Goal: Task Accomplishment & Management: Manage account settings

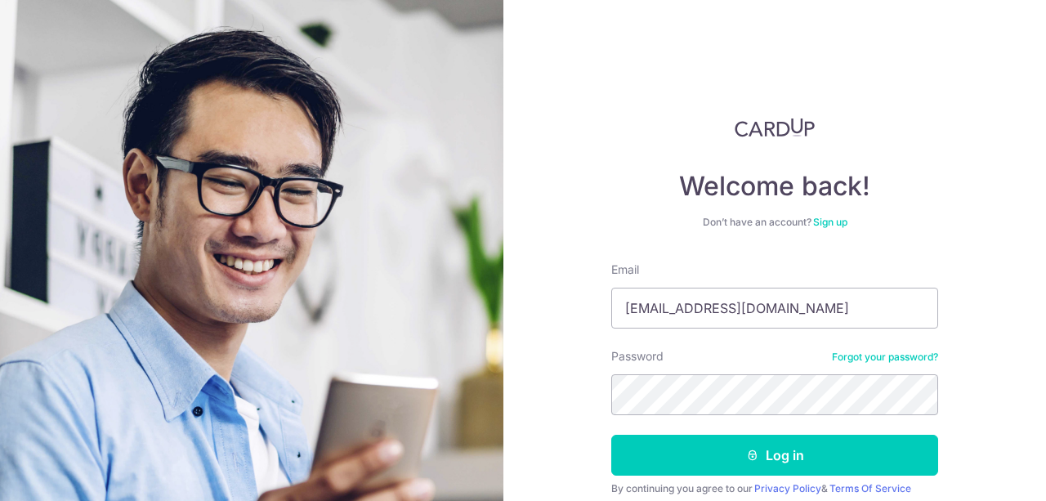
type input "[EMAIL_ADDRESS][DOMAIN_NAME]"
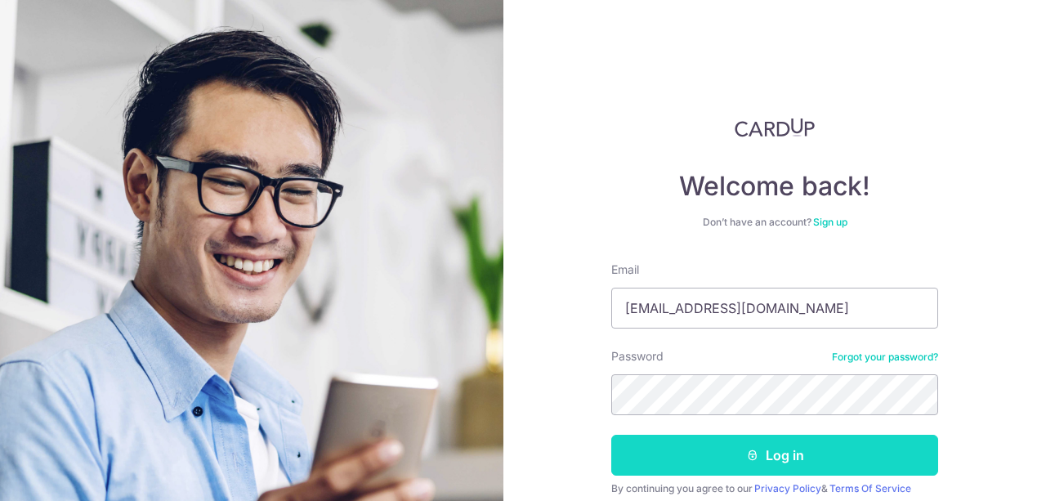
click at [791, 454] on button "Log in" at bounding box center [775, 455] width 327 height 41
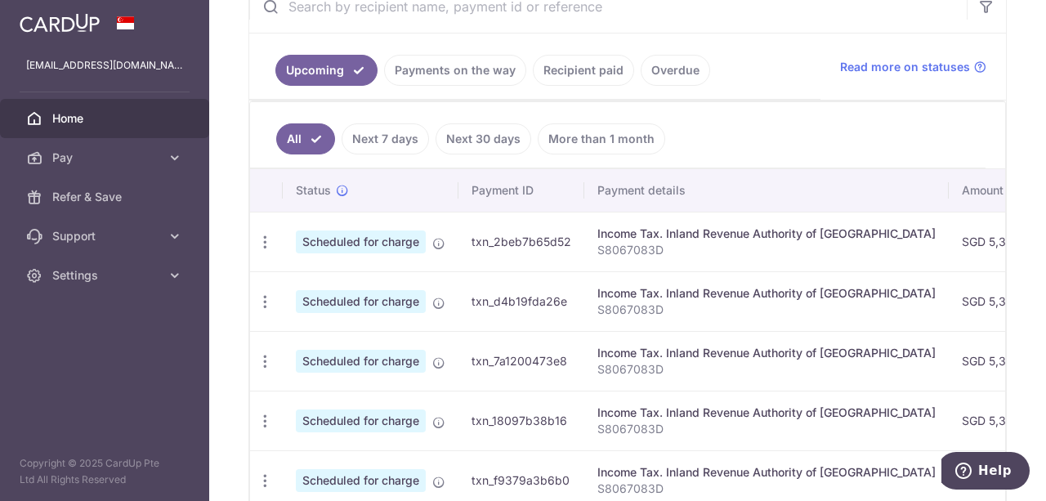
scroll to position [347, 0]
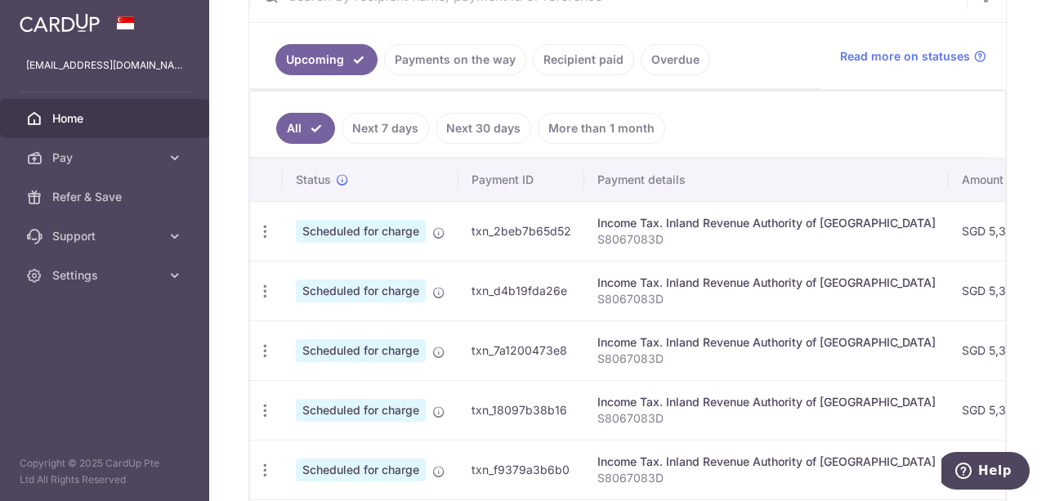
click at [397, 123] on link "Next 7 days" at bounding box center [385, 128] width 87 height 31
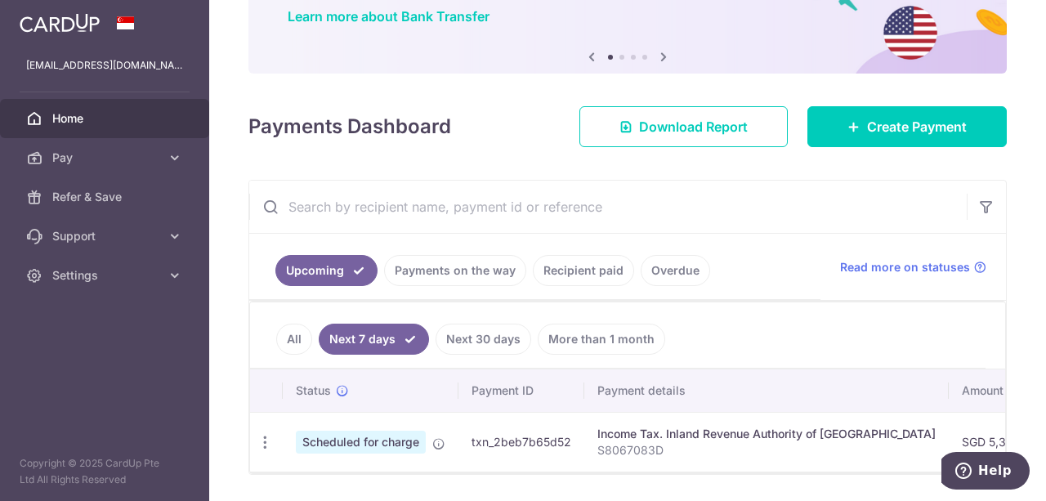
scroll to position [189, 0]
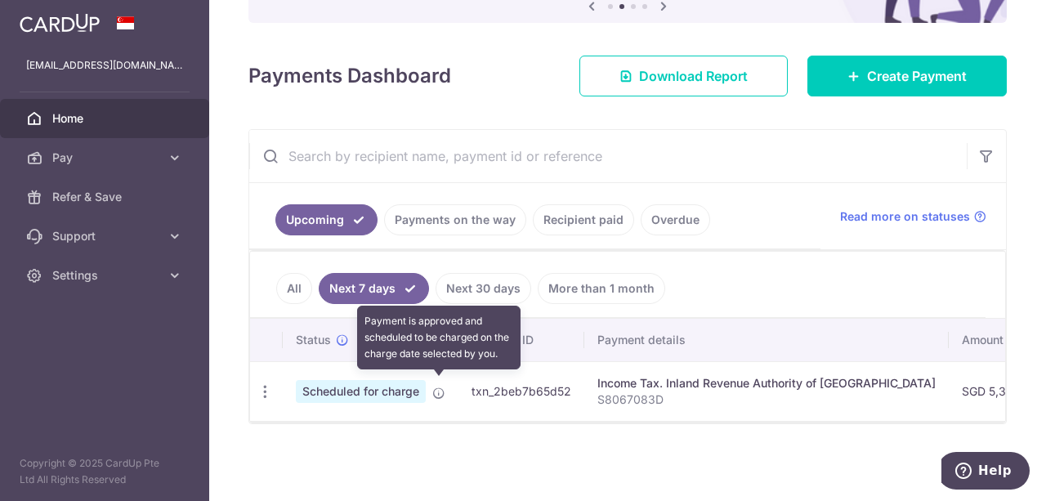
click at [433, 387] on icon at bounding box center [438, 393] width 13 height 13
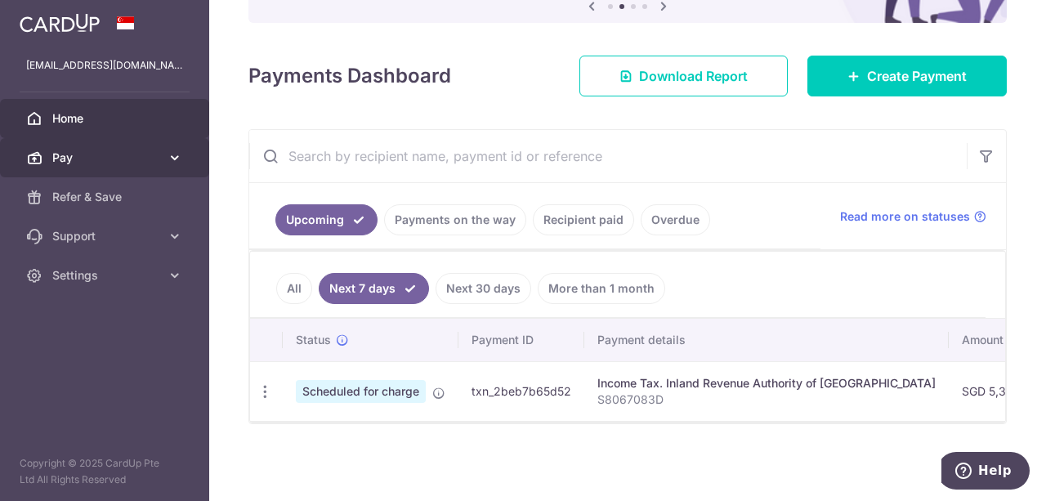
click at [103, 156] on span "Pay" at bounding box center [106, 158] width 108 height 16
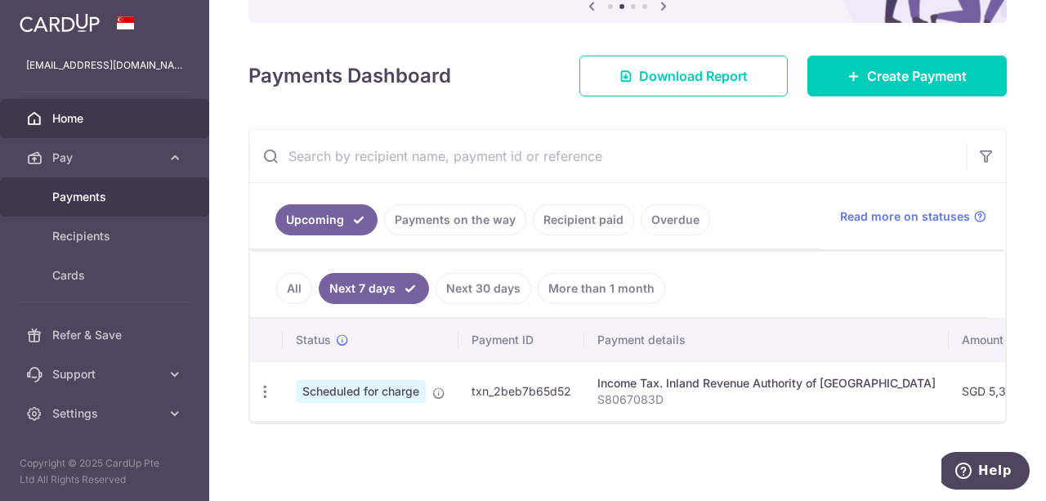
click at [78, 199] on span "Payments" at bounding box center [106, 197] width 108 height 16
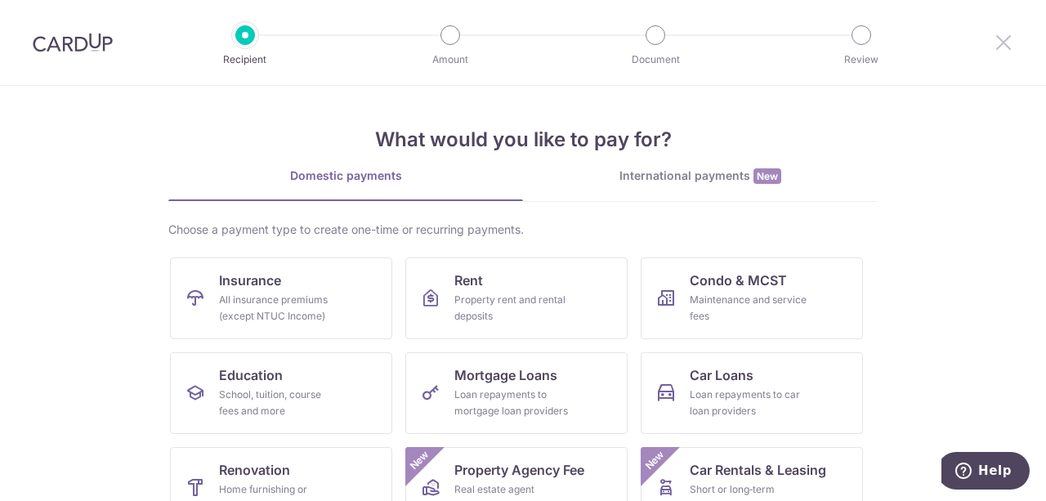
click at [1005, 39] on icon at bounding box center [1004, 42] width 20 height 20
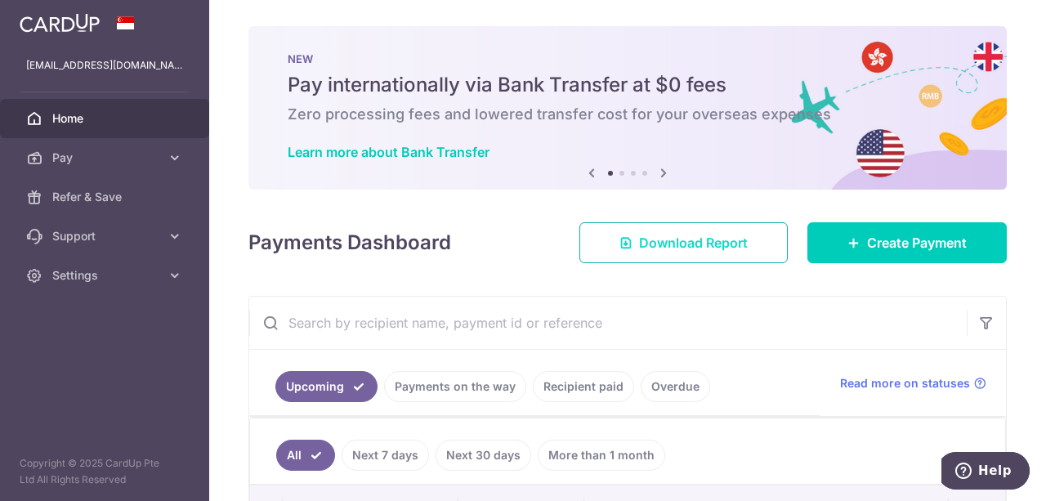
click at [639, 249] on span "Download Report" at bounding box center [693, 243] width 109 height 20
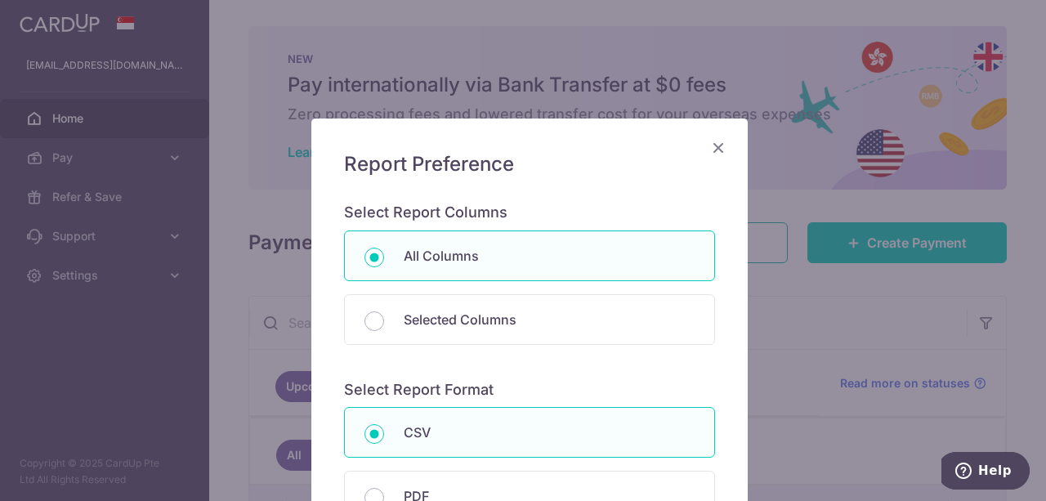
scroll to position [226, 0]
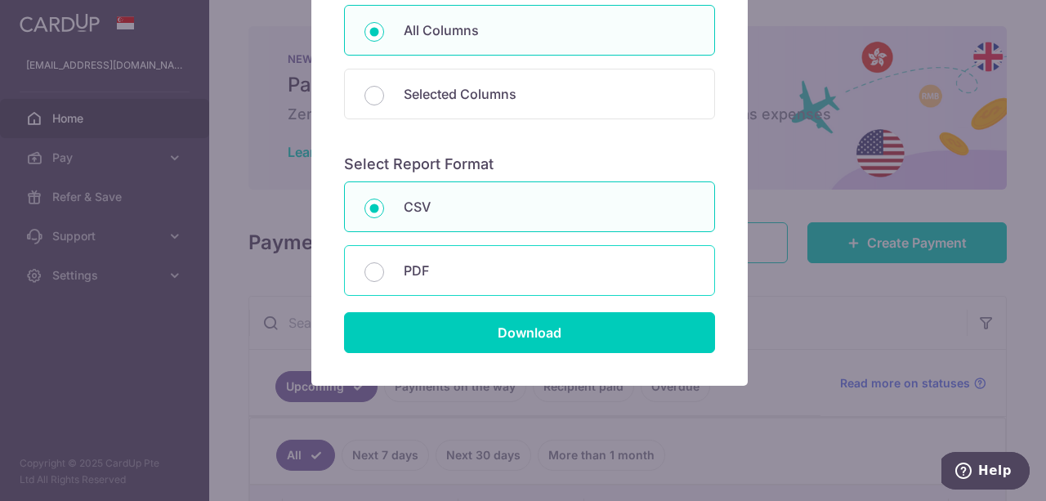
click at [404, 263] on p "PDF" at bounding box center [549, 271] width 291 height 20
click at [384, 263] on input "PDF" at bounding box center [375, 272] width 20 height 20
radio input "false"
radio input "true"
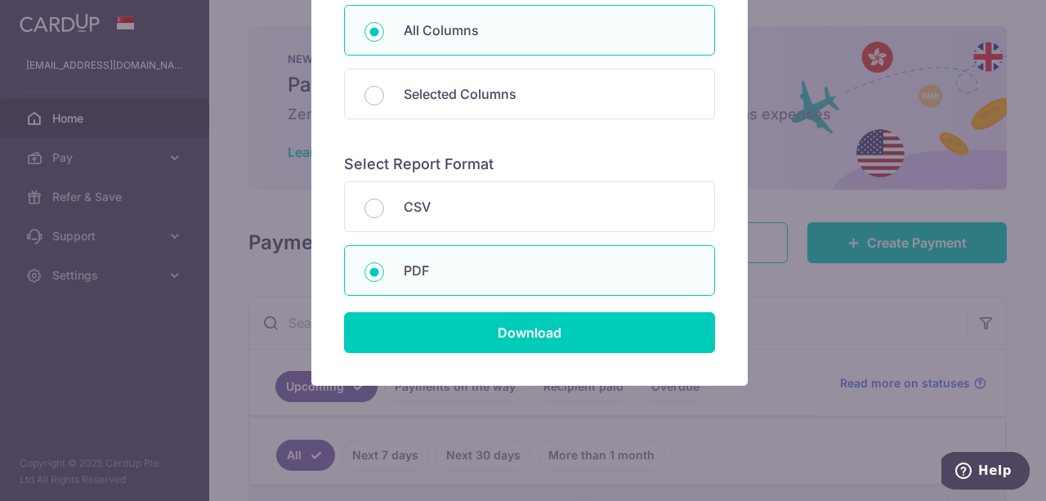
click at [587, 359] on div "Report Preference Select Report Columns All Columns Selected Columns Payment Id…" at bounding box center [529, 139] width 437 height 493
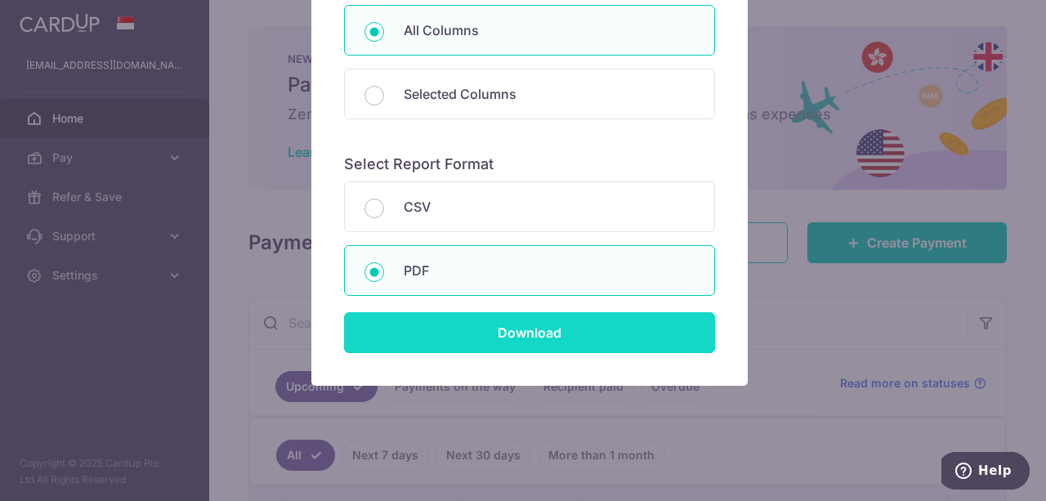
click at [522, 338] on input "Download" at bounding box center [529, 332] width 371 height 41
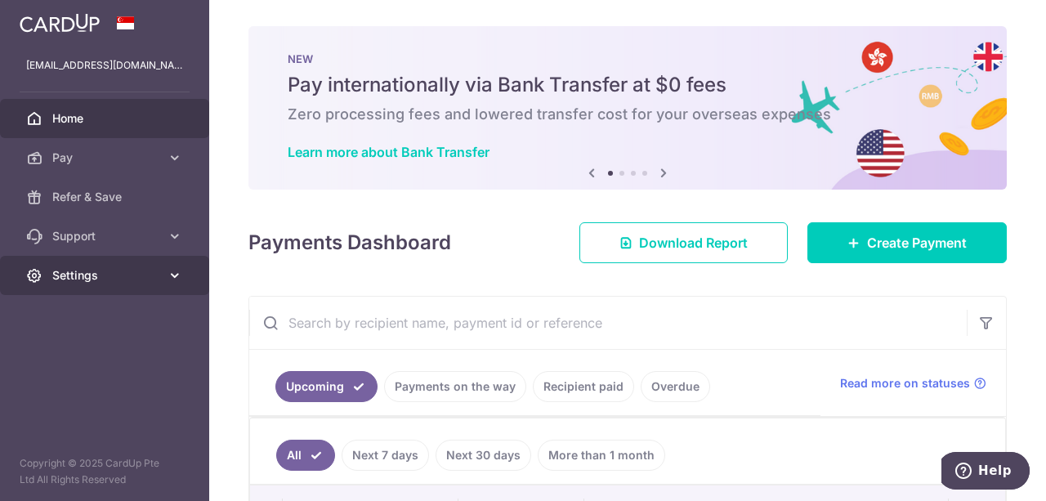
click at [86, 274] on span "Settings" at bounding box center [106, 275] width 108 height 16
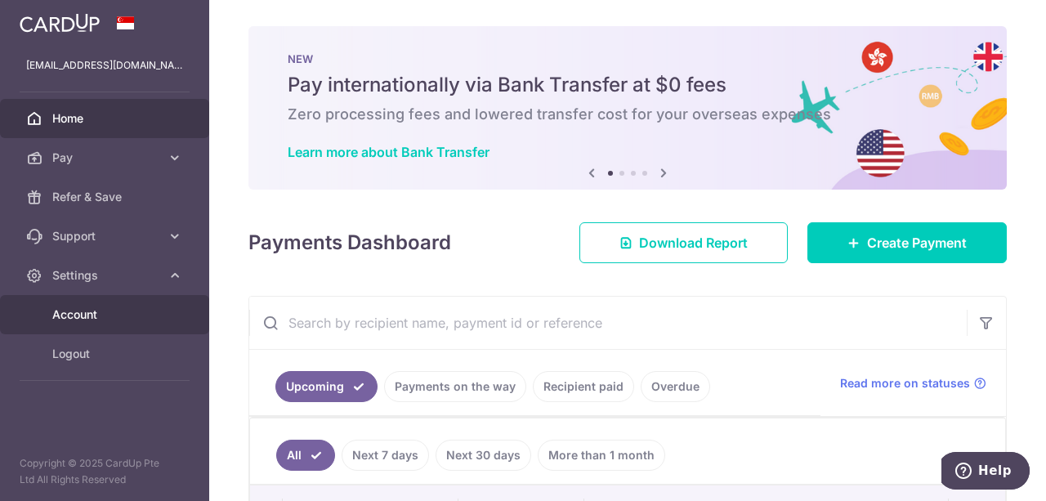
click at [83, 313] on span "Account" at bounding box center [106, 315] width 108 height 16
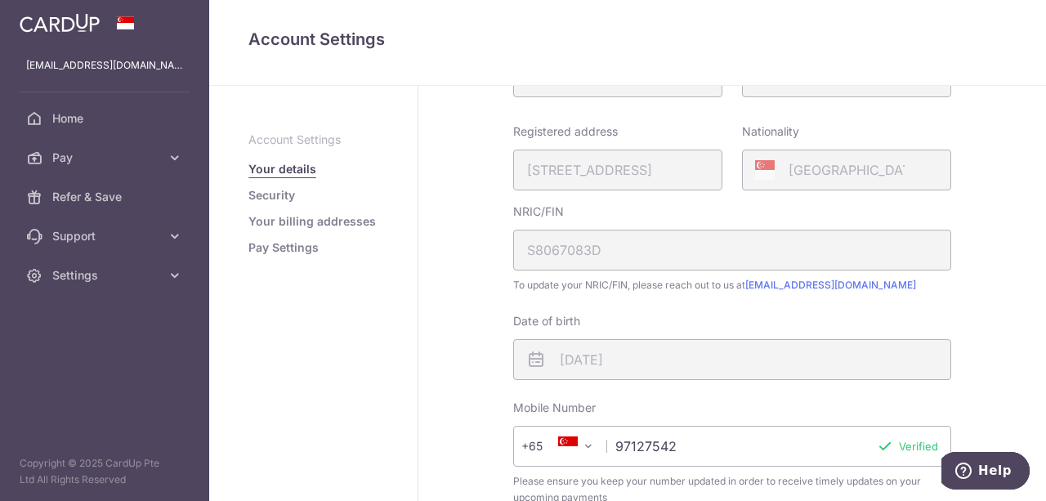
scroll to position [546, 0]
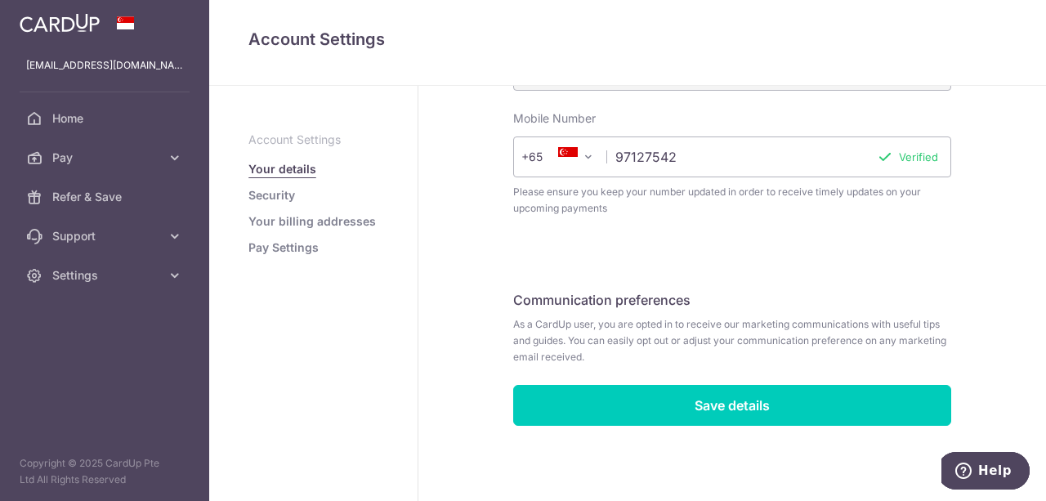
click at [285, 259] on aside "Account Settings Your details Security Your billing addresses Pay Settings" at bounding box center [313, 293] width 209 height 415
click at [286, 253] on aside "Account Settings Your details Security Your billing addresses Pay Settings" at bounding box center [313, 293] width 209 height 415
click at [283, 169] on link "Your details" at bounding box center [283, 169] width 68 height 16
click at [265, 197] on link "Security" at bounding box center [272, 195] width 47 height 16
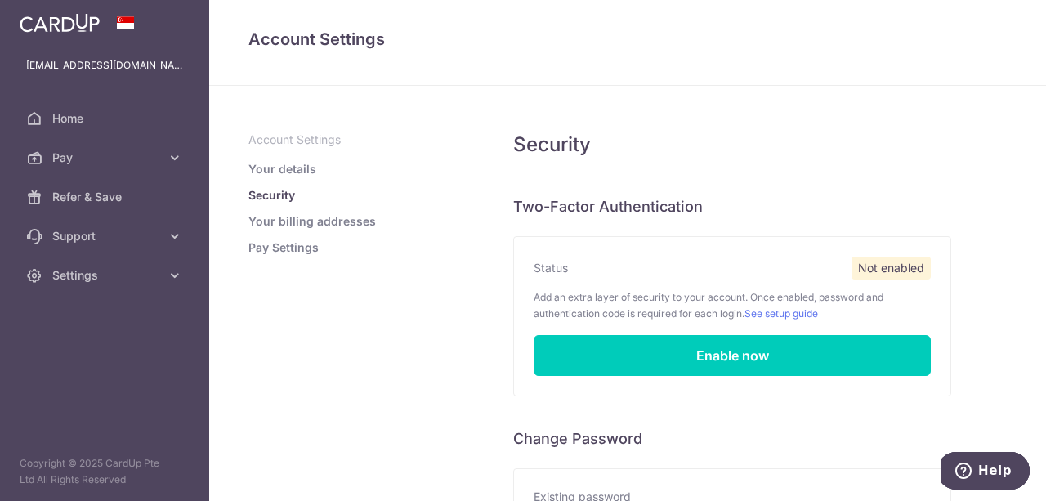
click at [300, 225] on link "Your billing addresses" at bounding box center [313, 221] width 128 height 16
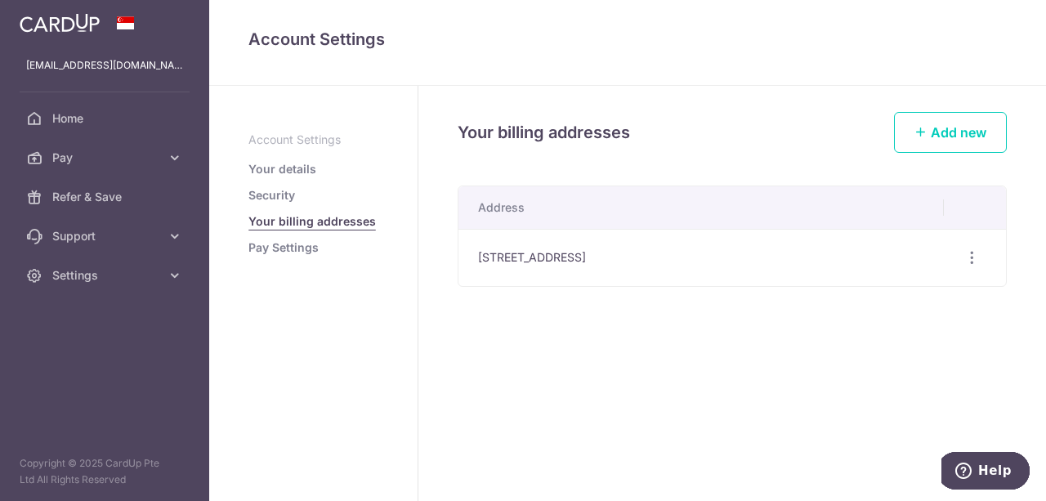
click at [286, 240] on link "Pay Settings" at bounding box center [284, 248] width 70 height 16
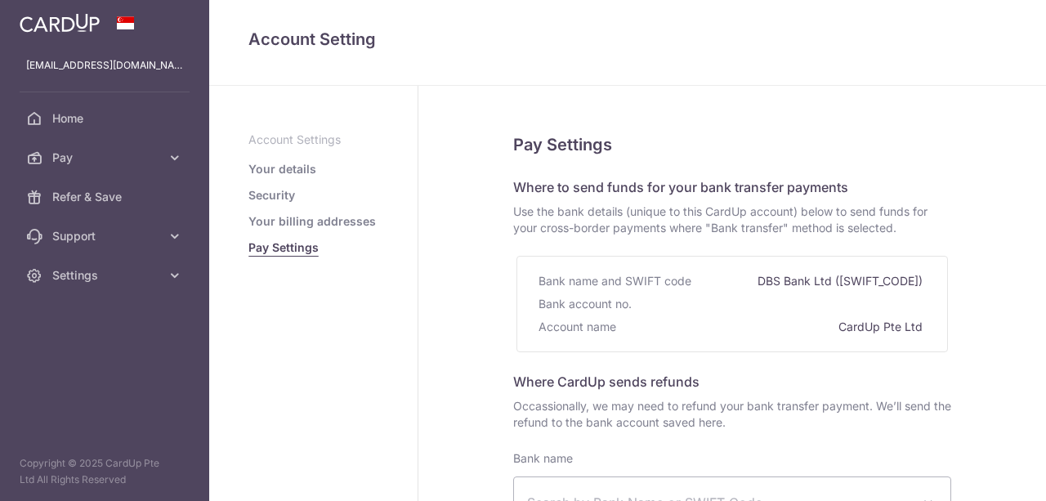
select select
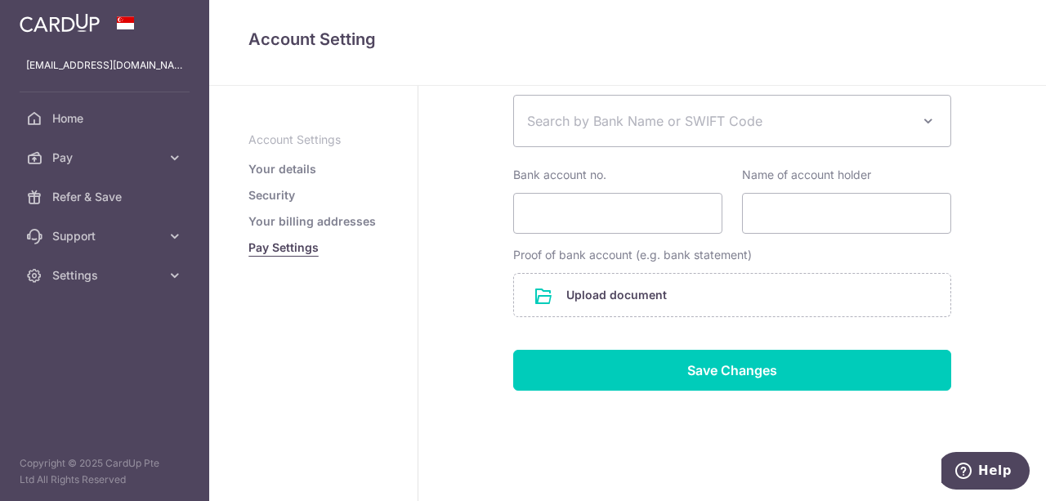
scroll to position [383, 0]
